Goal: Task Accomplishment & Management: Manage account settings

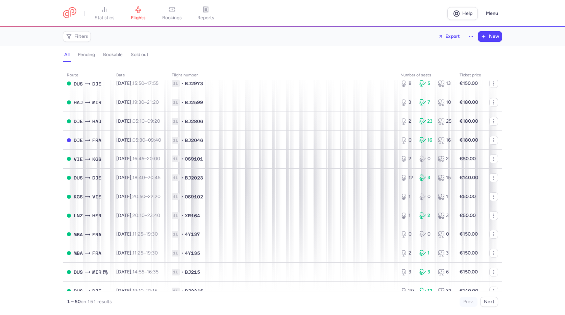
scroll to position [507, 0]
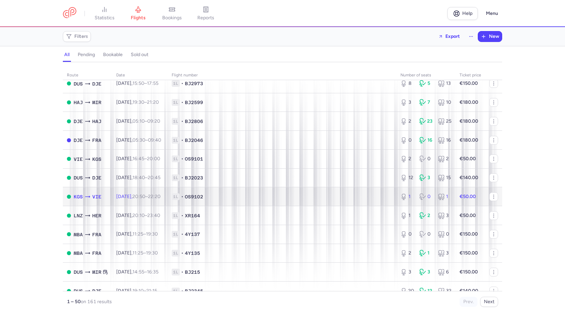
click at [359, 194] on span "1L • OS9102" at bounding box center [282, 196] width 221 height 7
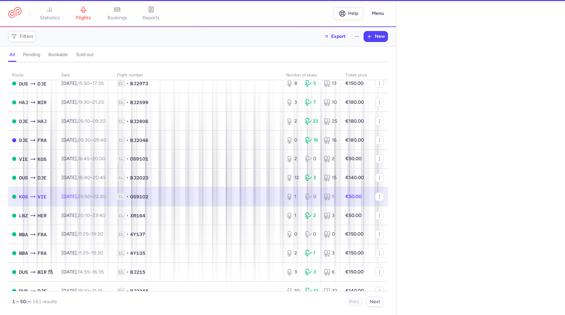
select select "days"
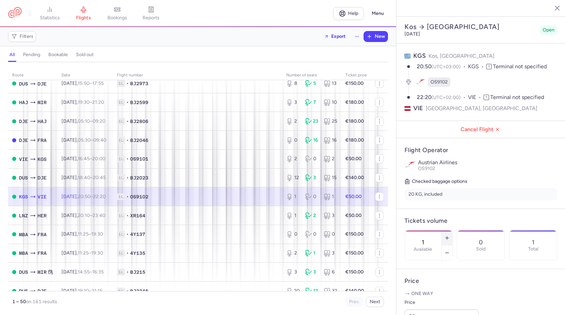
drag, startPoint x: 468, startPoint y: 221, endPoint x: 472, endPoint y: 215, distance: 6.1
click at [450, 235] on icon "button" at bounding box center [446, 237] width 5 height 5
type input "2"
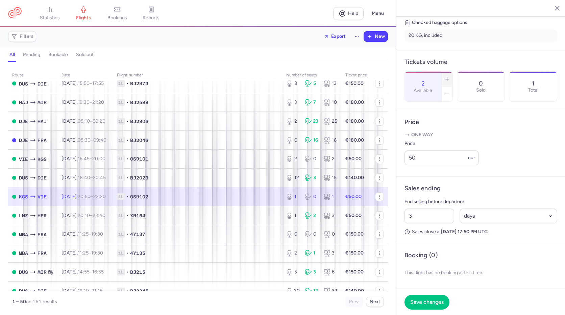
scroll to position [177, 0]
click at [431, 301] on span "Save changes" at bounding box center [426, 302] width 33 height 6
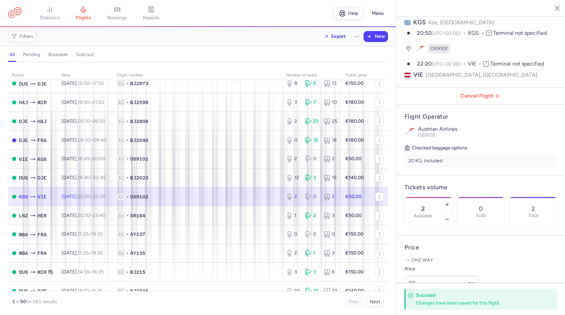
scroll to position [0, 0]
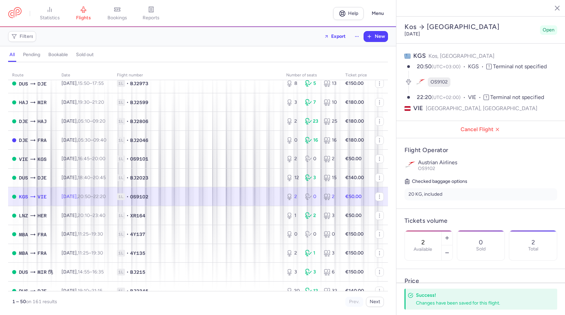
drag, startPoint x: 554, startPoint y: 6, endPoint x: 483, endPoint y: 260, distance: 264.0
click at [555, 6] on icon "button" at bounding box center [551, 7] width 7 height 7
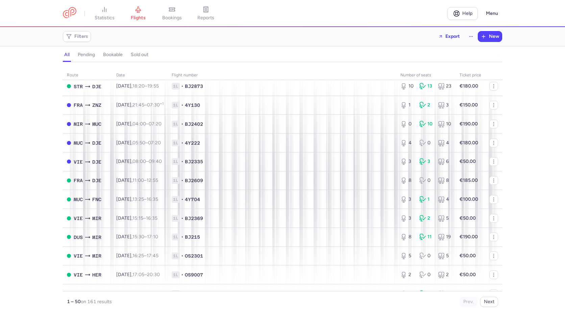
scroll to position [203, 0]
